Goal: Navigation & Orientation: Find specific page/section

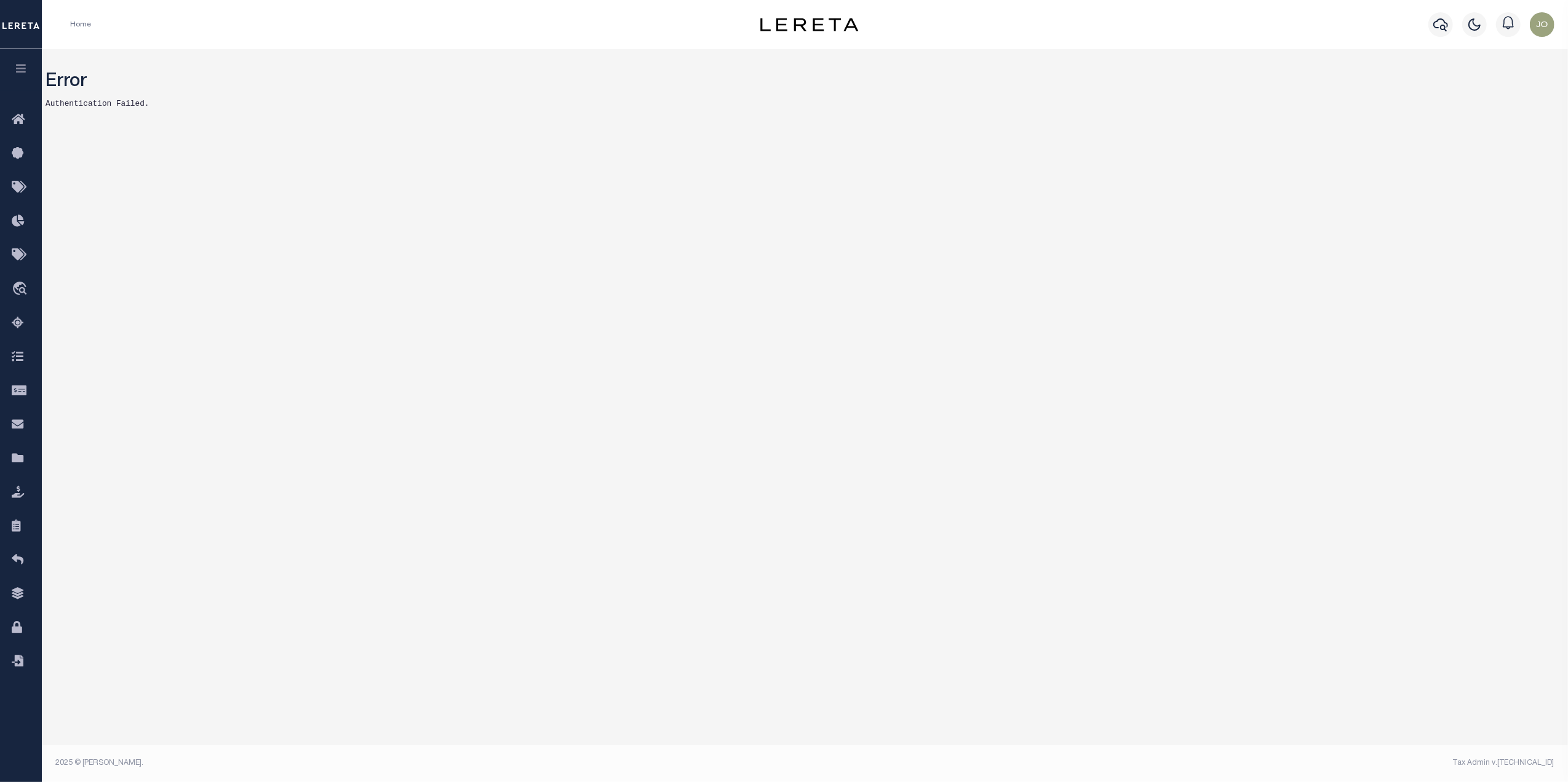
click at [619, 238] on div "Error Authentication Failed. Mentions and Notifications See All" at bounding box center [804, 401] width 1526 height 704
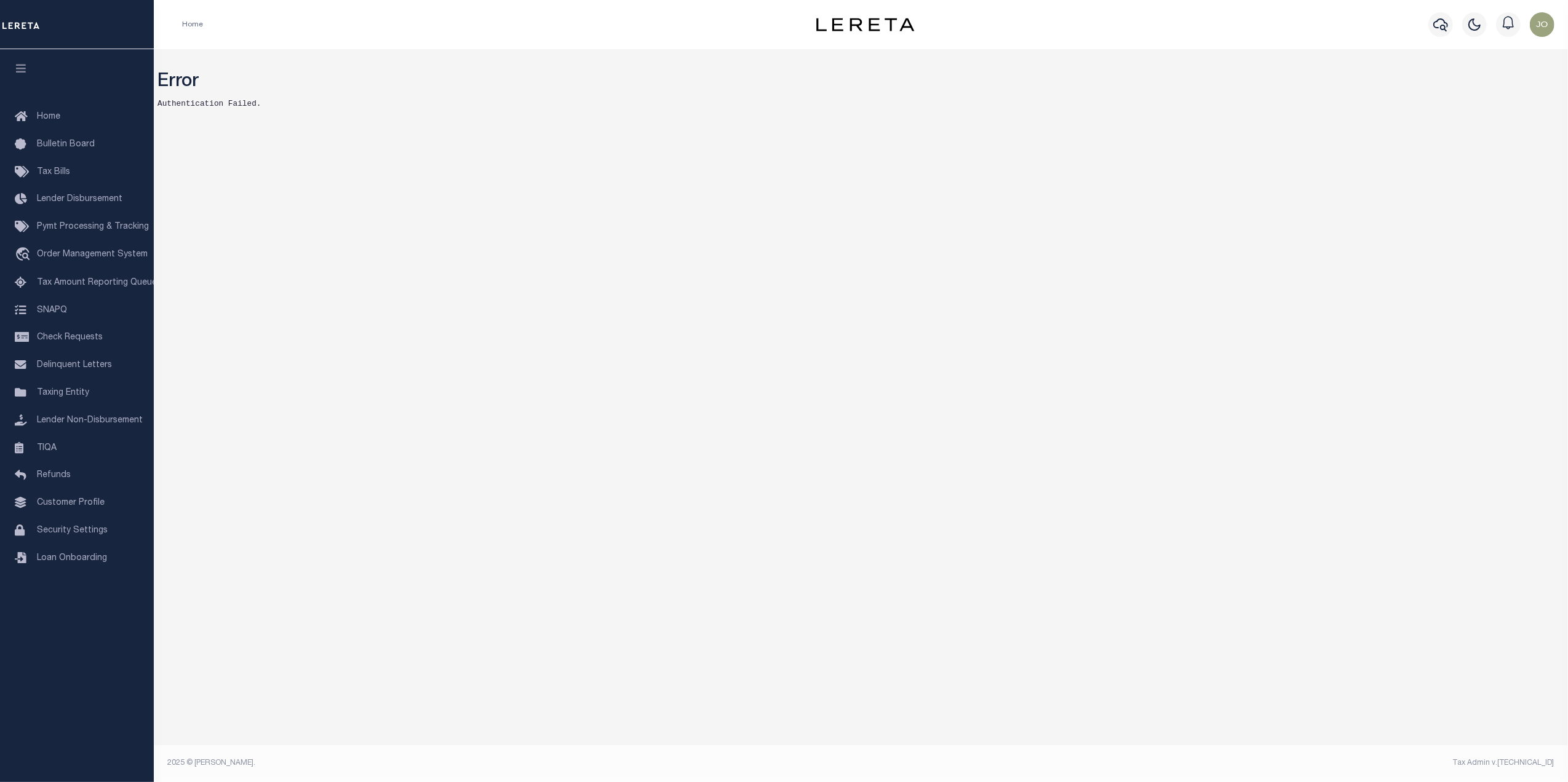
click at [561, 33] on div "Home" at bounding box center [461, 25] width 578 height 26
click at [88, 112] on link "Home" at bounding box center [77, 117] width 154 height 27
